Goal: Find specific page/section: Find specific page/section

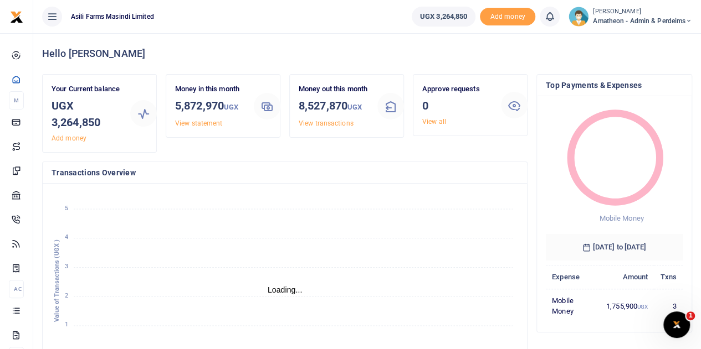
scroll to position [9, 9]
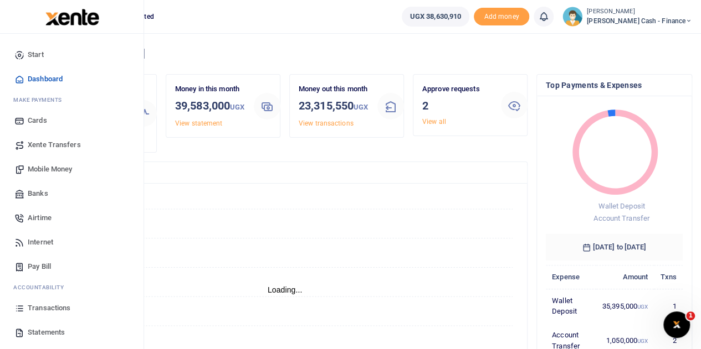
scroll to position [9, 9]
click at [35, 306] on span "Transactions" at bounding box center [49, 308] width 43 height 11
